Goal: Information Seeking & Learning: Learn about a topic

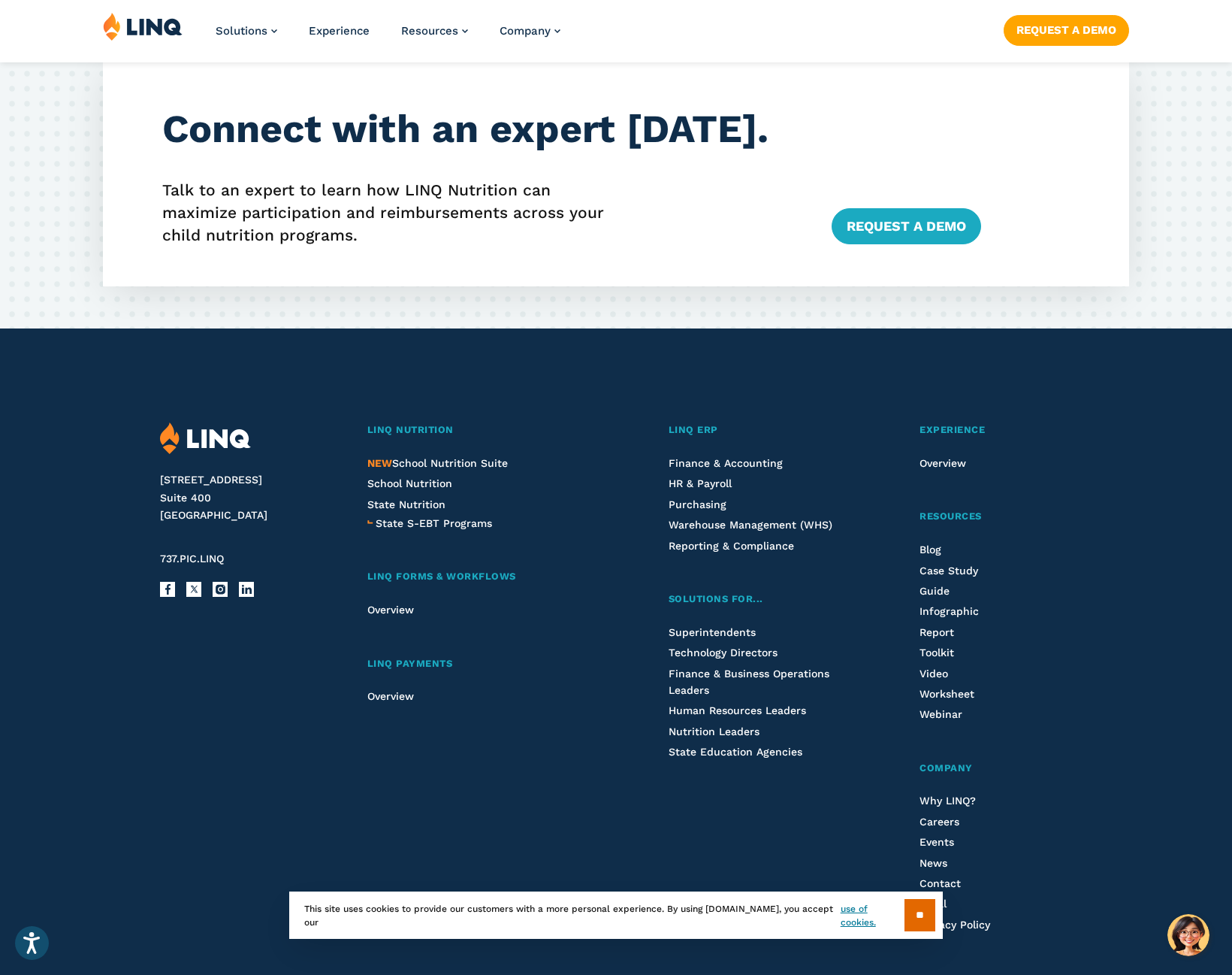
scroll to position [3752, 0]
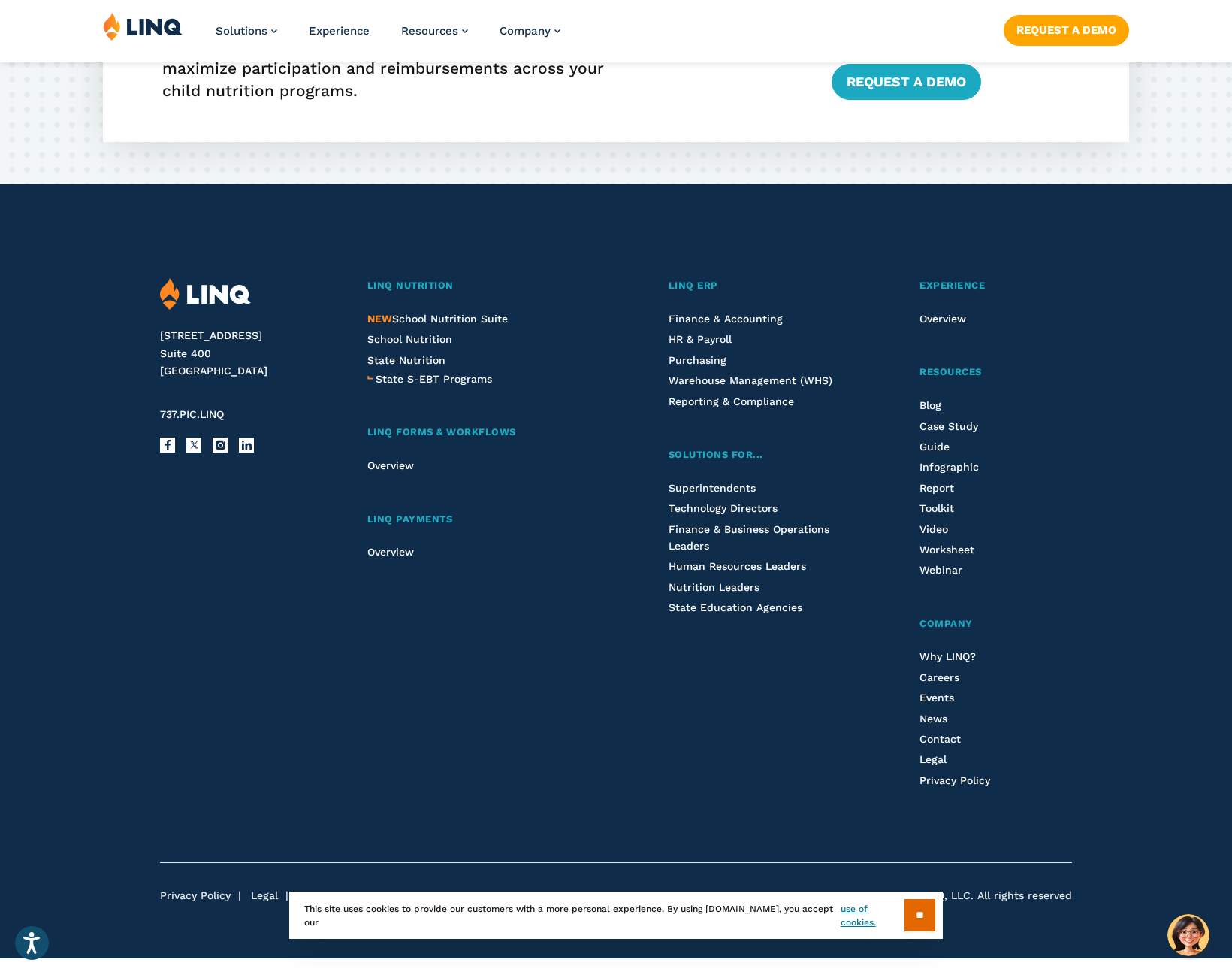
click at [432, 326] on li "NEW School Nutrition Suite" at bounding box center [484, 318] width 234 height 16
click at [437, 322] on span "NEW School Nutrition Suite" at bounding box center [438, 318] width 141 height 12
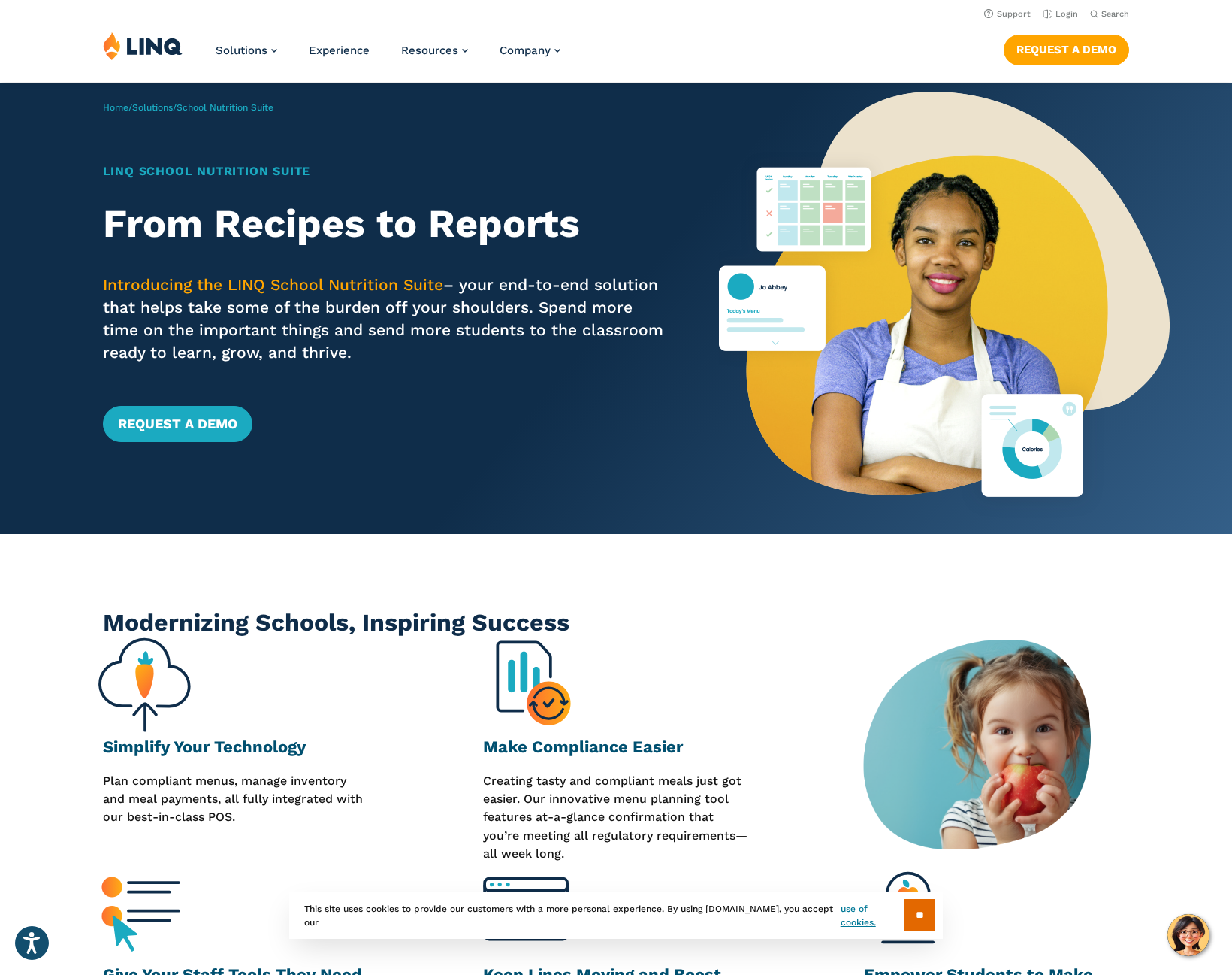
scroll to position [301, 0]
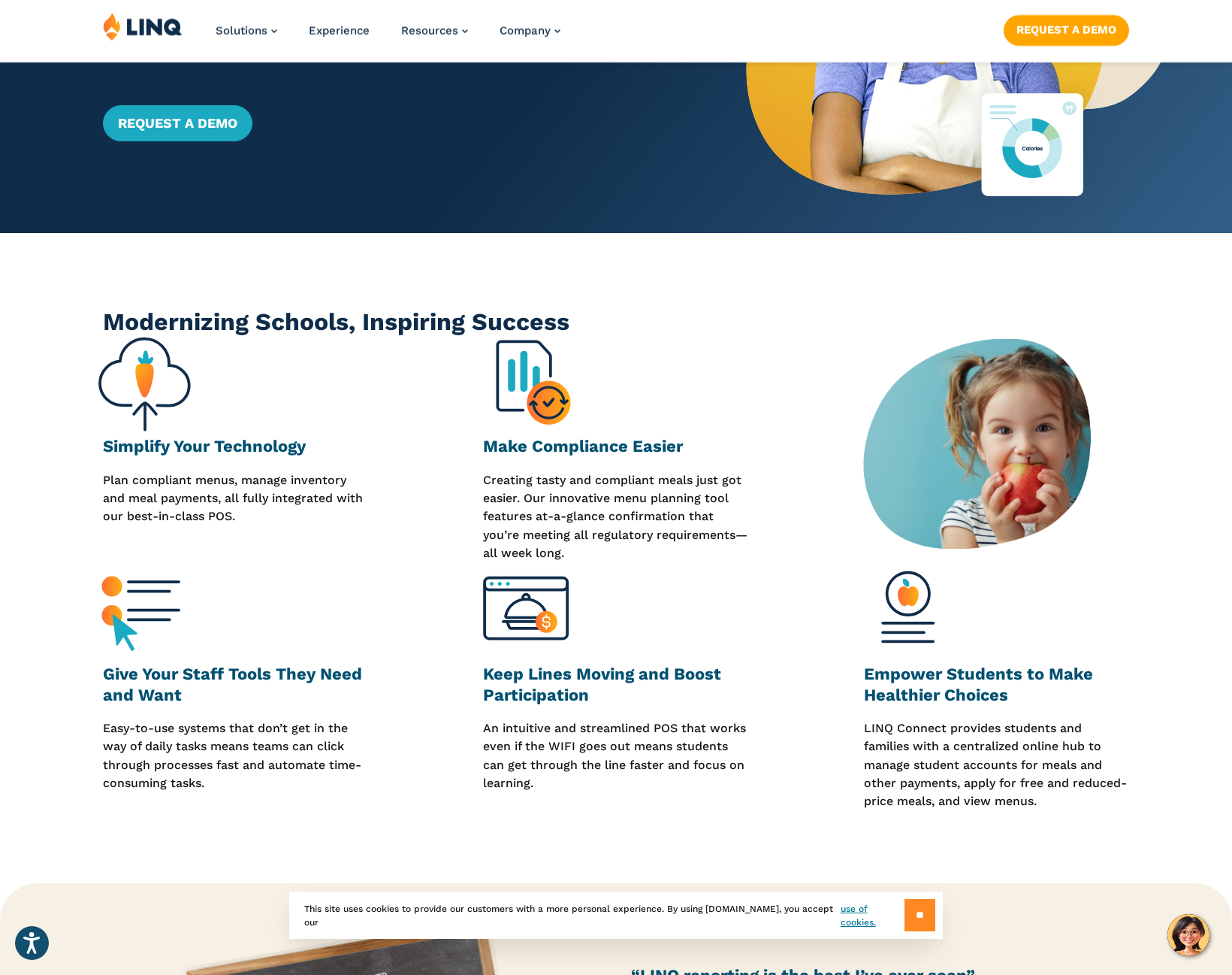
click at [905, 911] on input "**" at bounding box center [920, 915] width 31 height 33
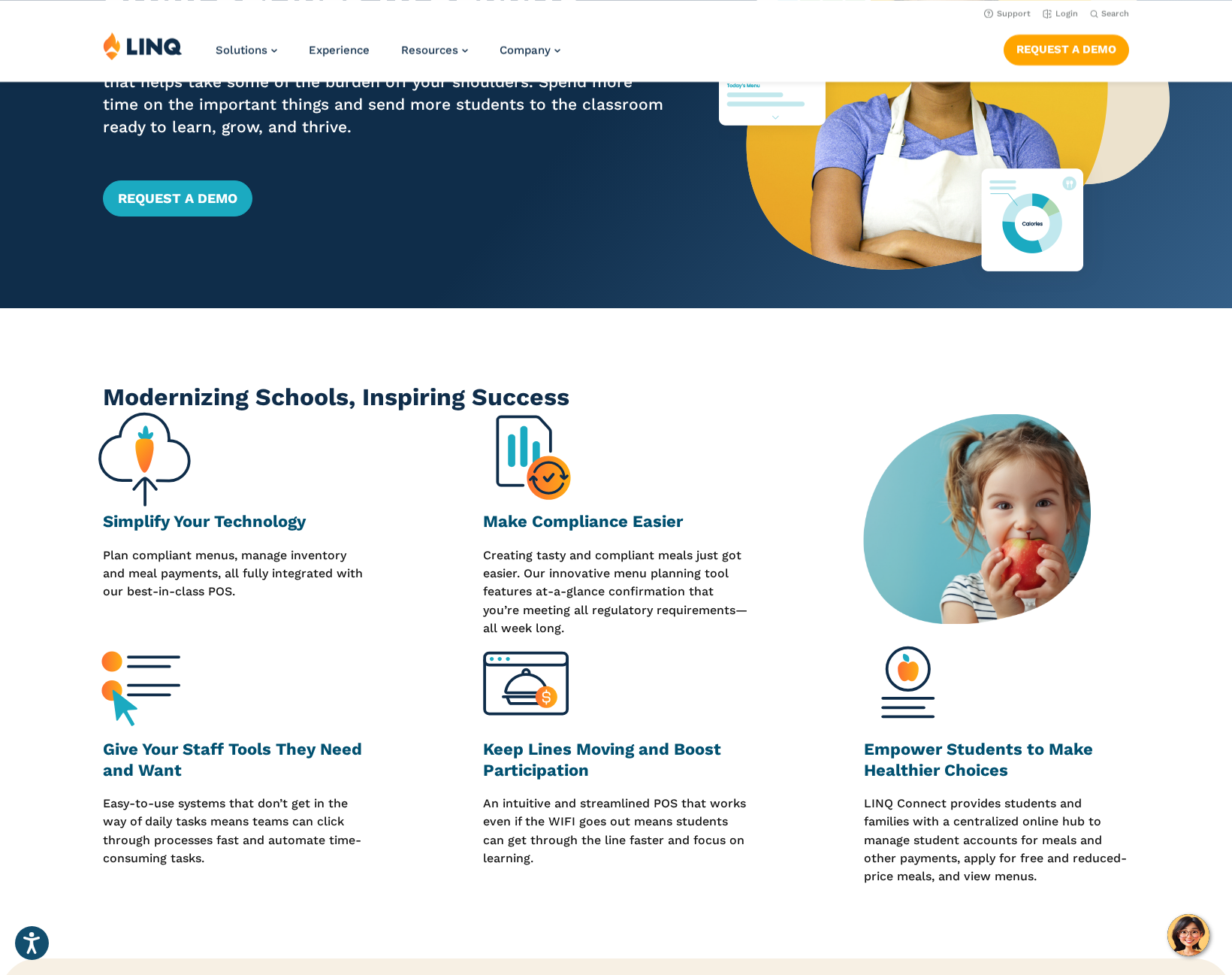
scroll to position [0, 0]
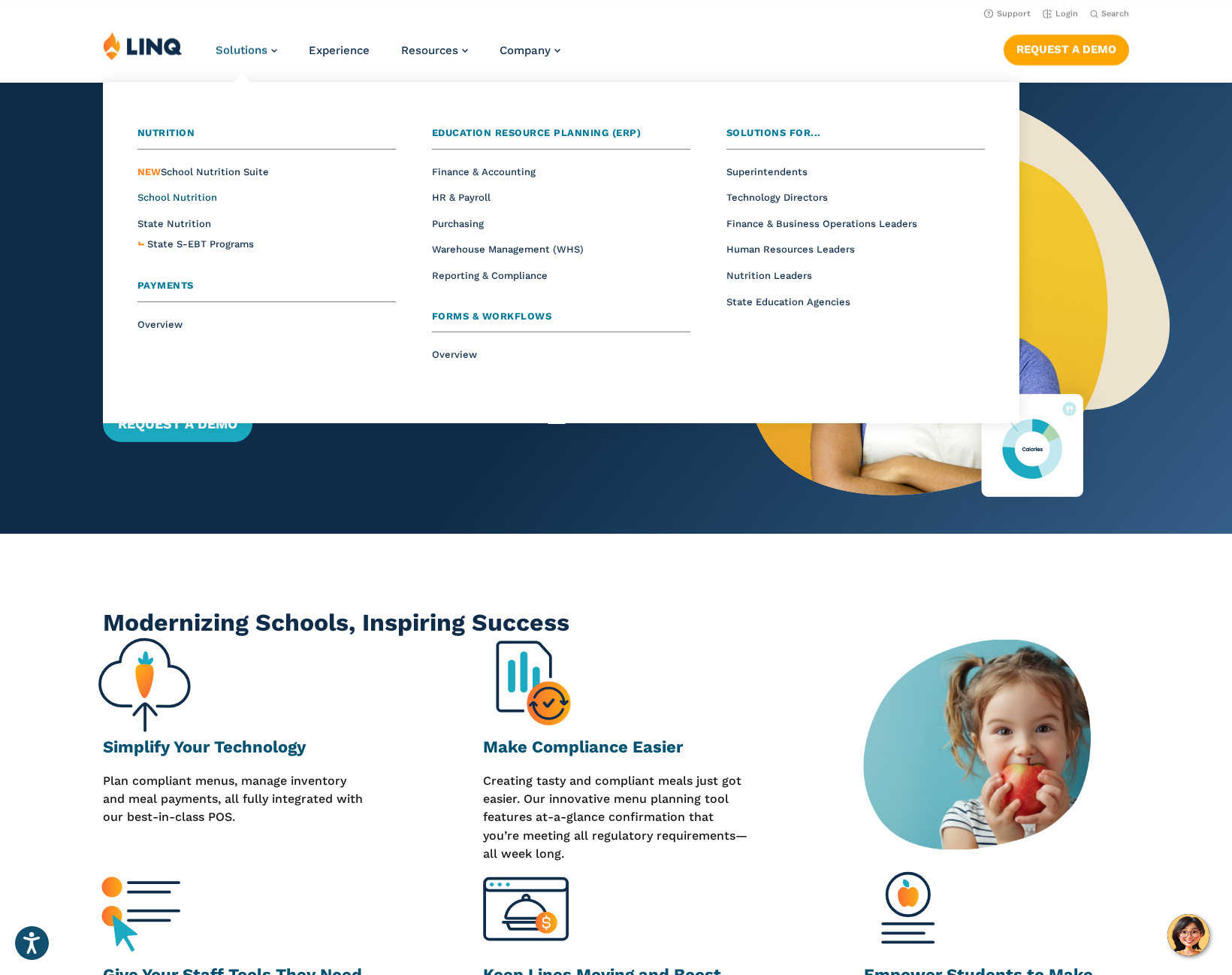
click at [173, 194] on span "School Nutrition" at bounding box center [177, 197] width 79 height 12
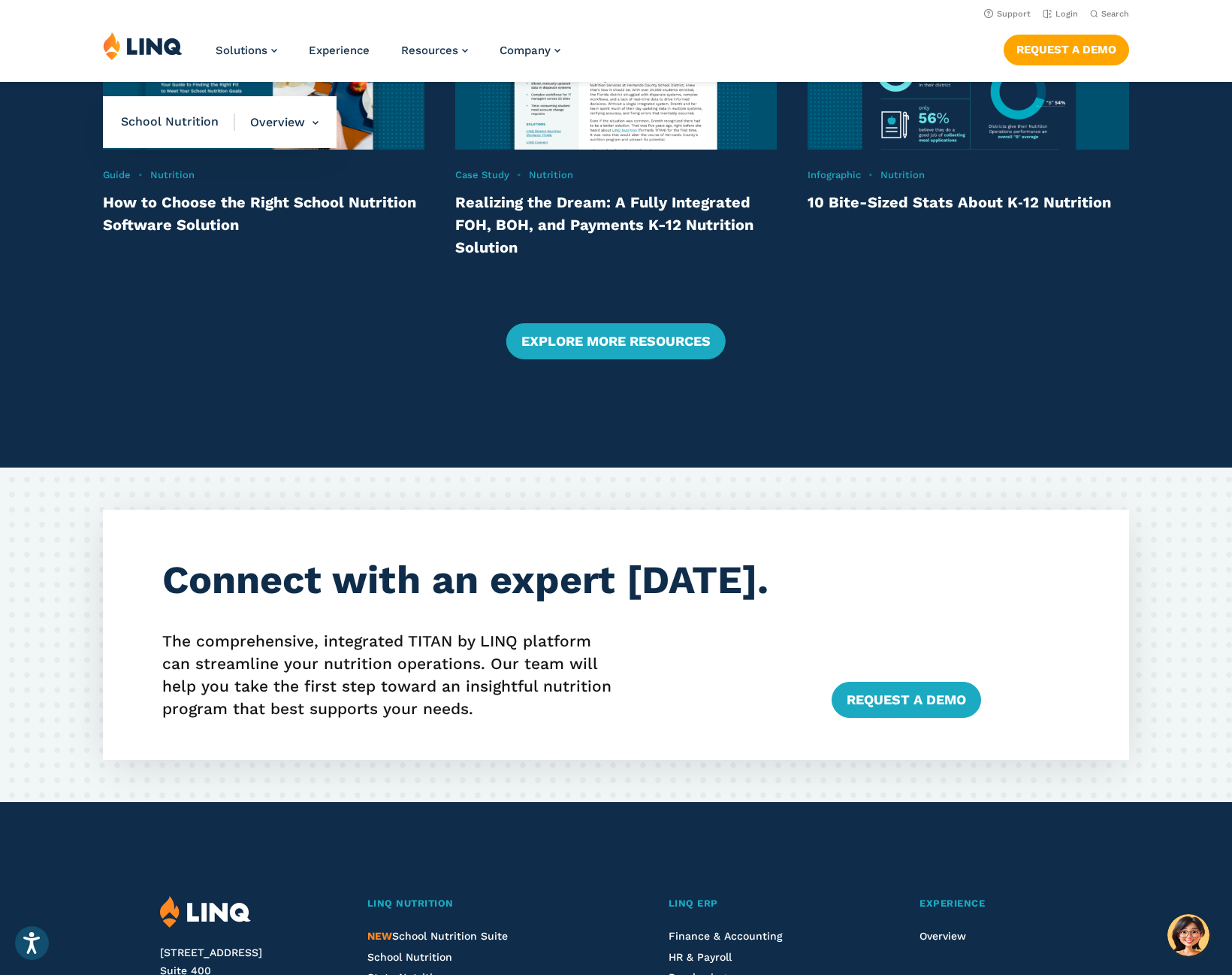
scroll to position [2870, 0]
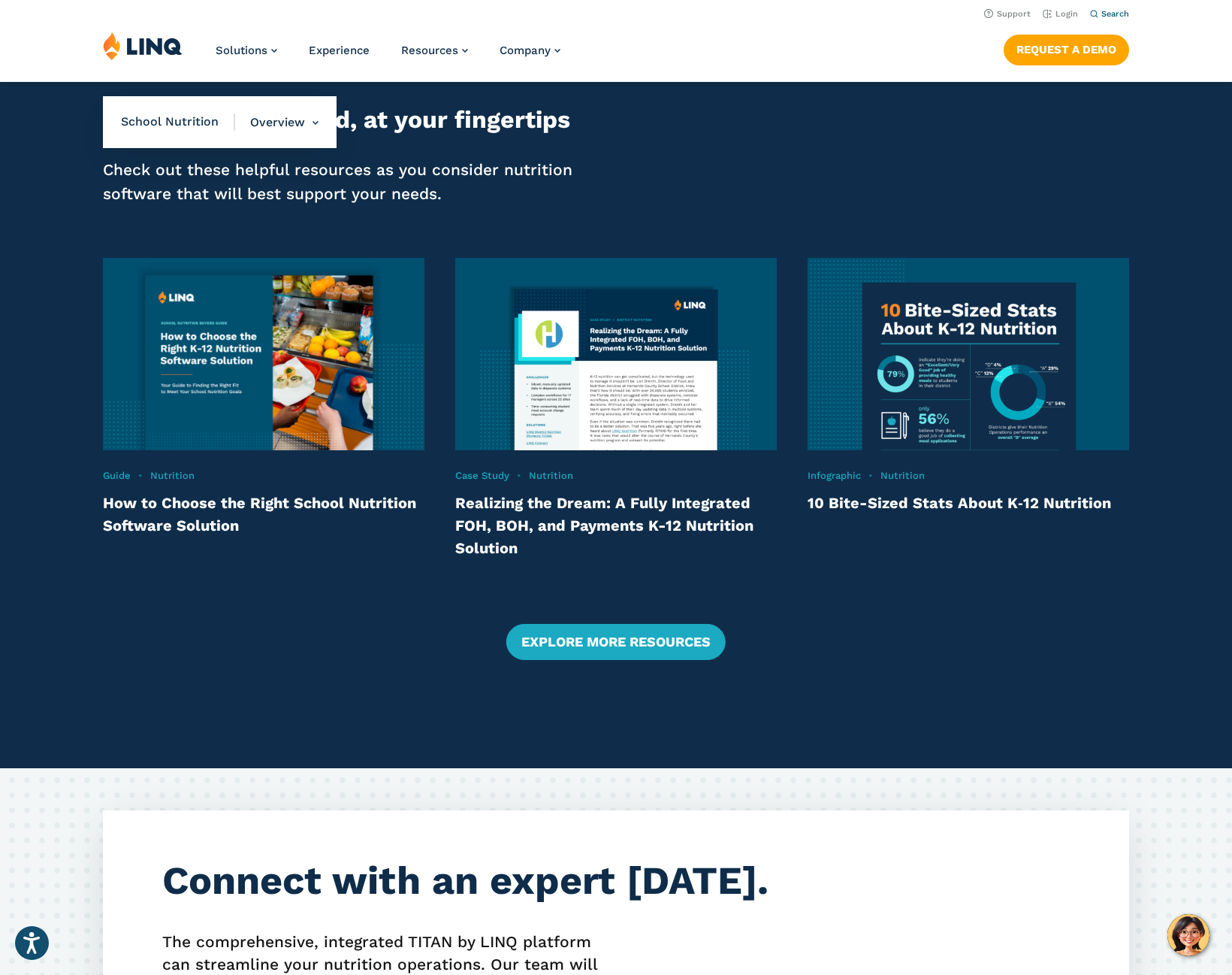
click at [1103, 13] on span "Search" at bounding box center [1115, 14] width 28 height 10
click at [882, 47] on input "Search for:" at bounding box center [975, 51] width 272 height 16
type input "****"
click at [1111, 40] on button "Submit Search" at bounding box center [1111, 40] width 1 height 1
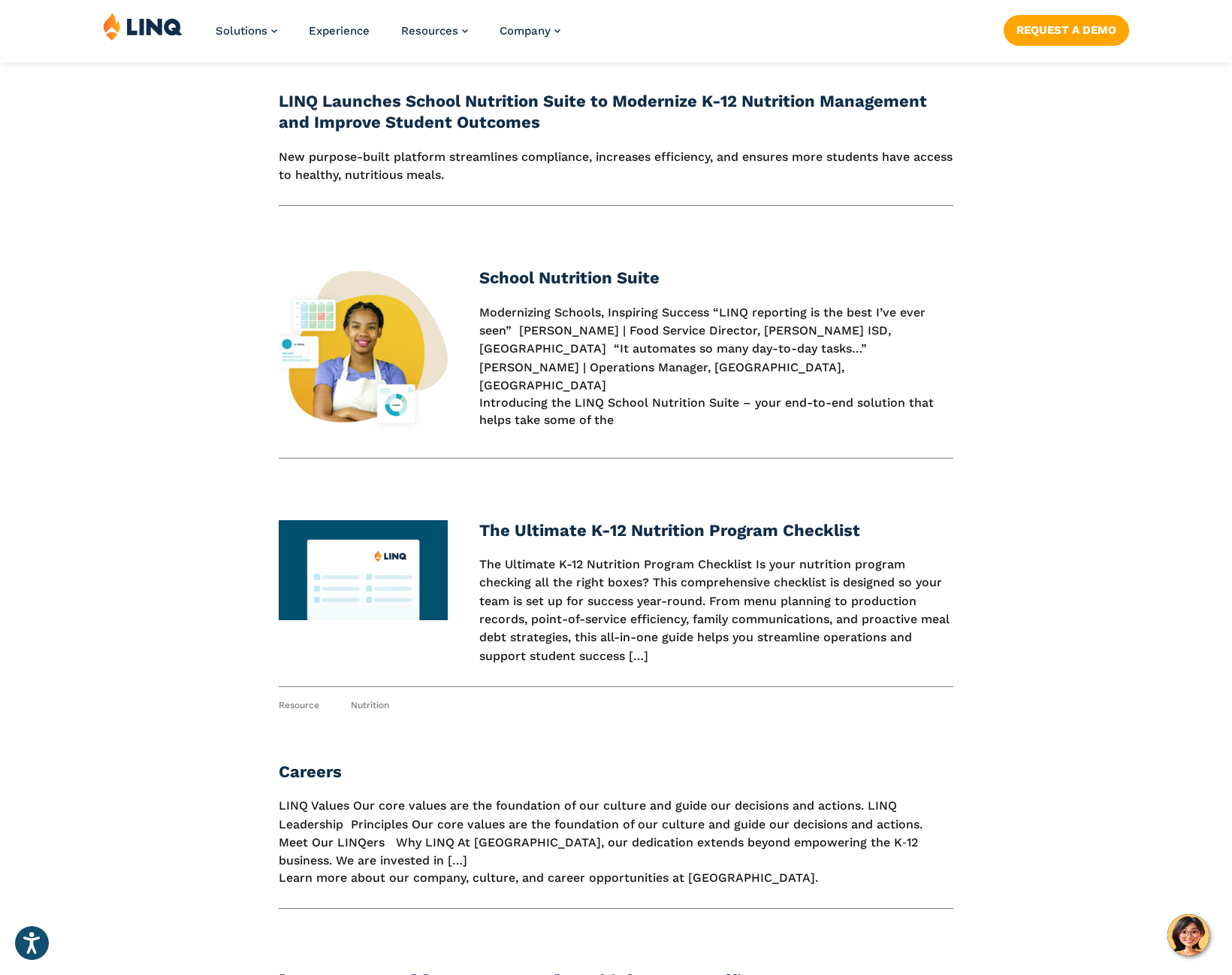
scroll to position [6840, 0]
